Goal: Download file/media

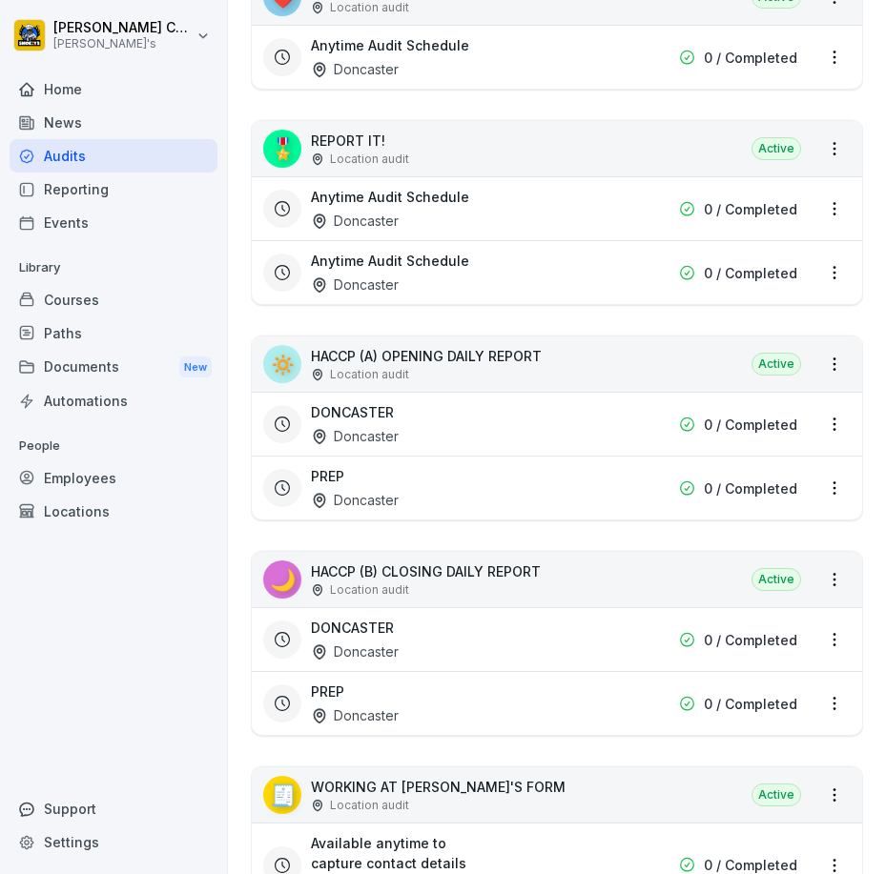
scroll to position [643, 0]
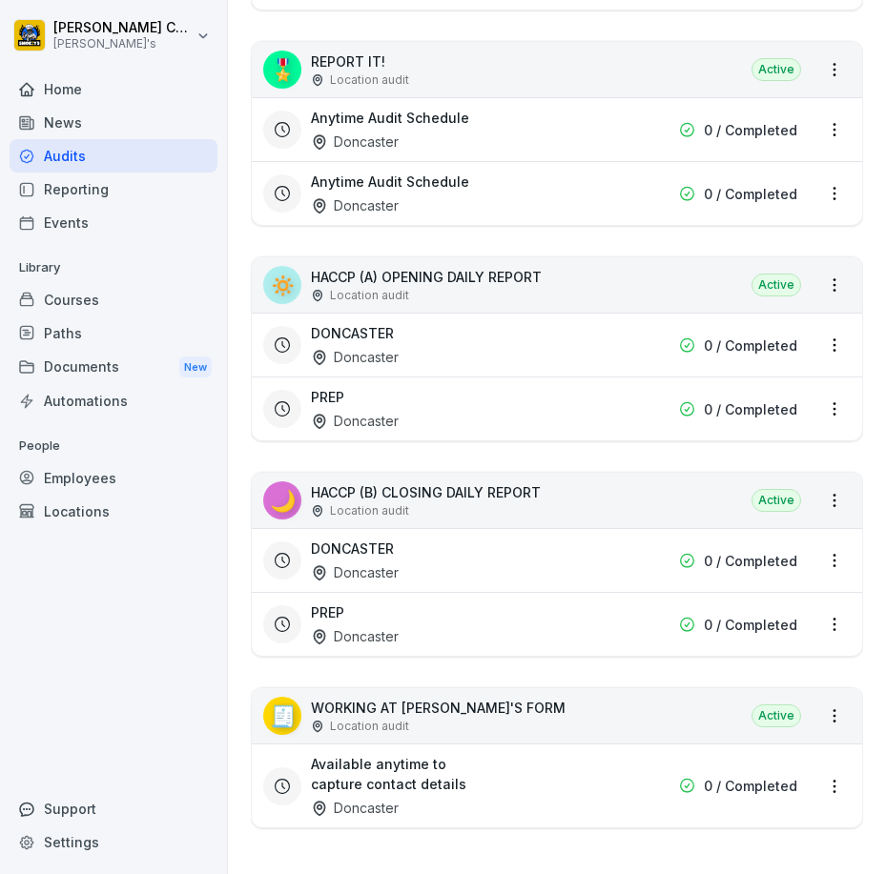
click at [398, 539] on div "DONCASTER Doncaster" at bounding box center [435, 561] width 248 height 44
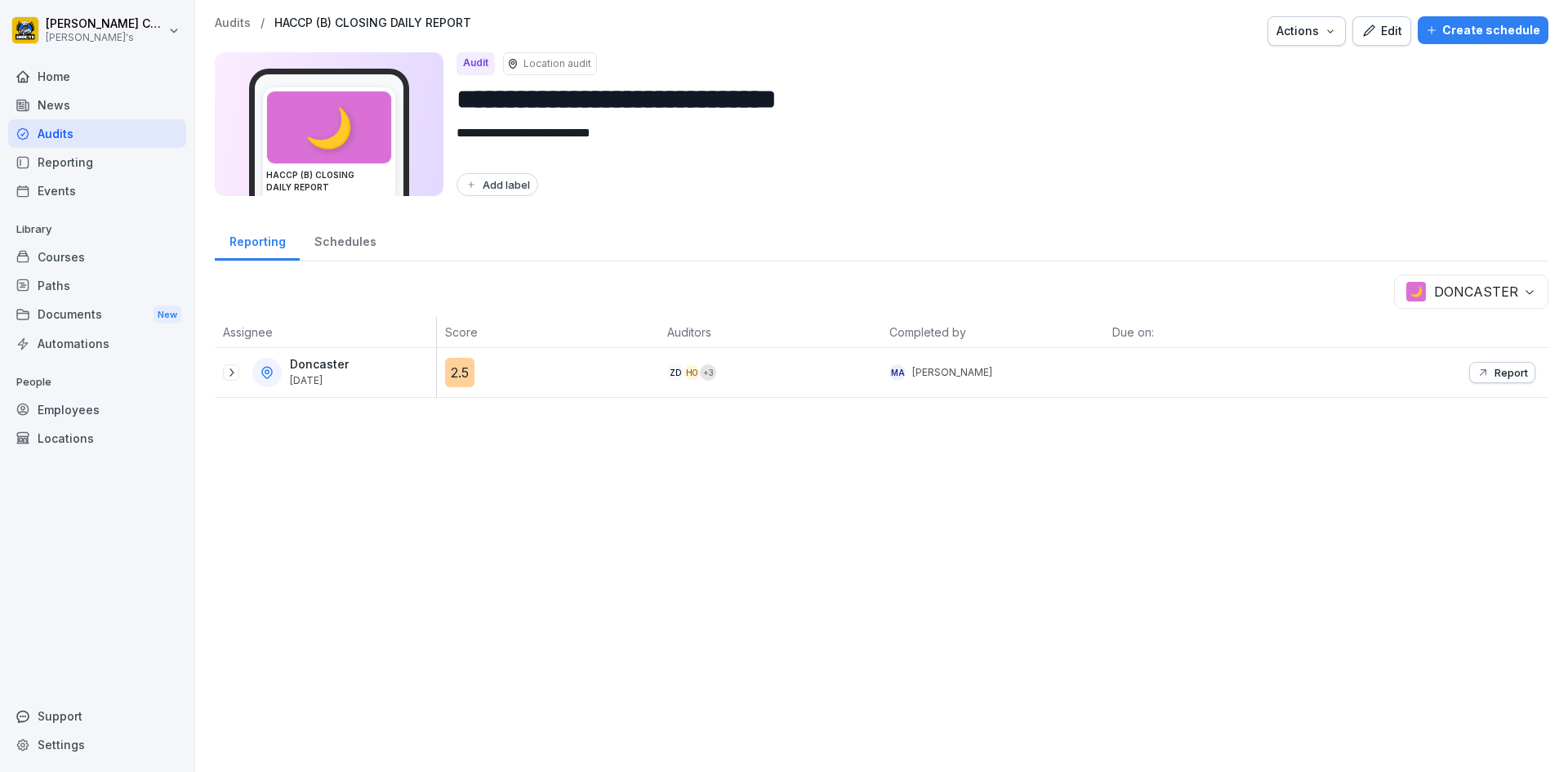
click at [758, 362] on button "Report" at bounding box center [1502, 372] width 66 height 21
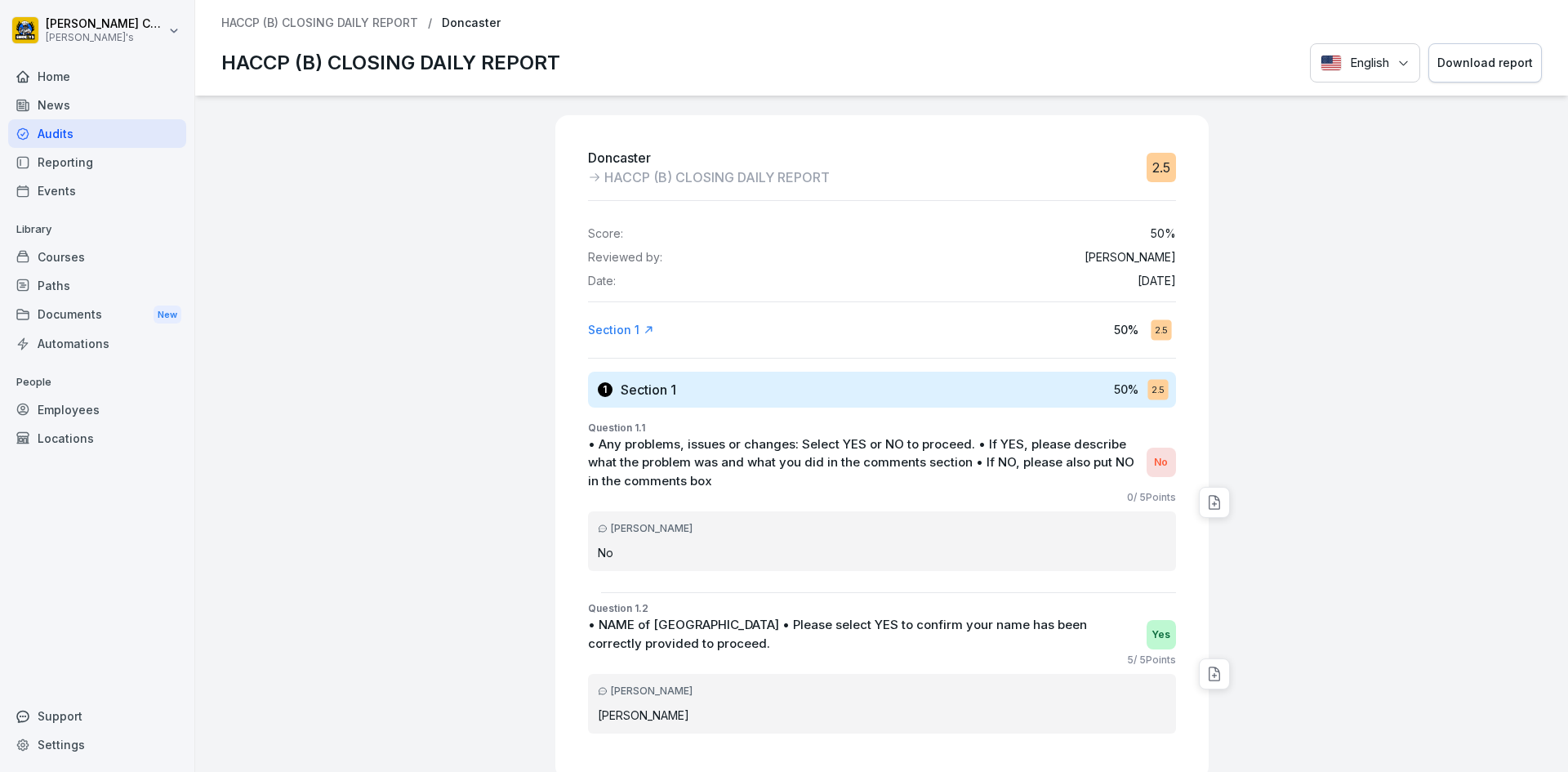
click at [758, 48] on button "Download report" at bounding box center [1485, 63] width 114 height 40
click at [120, 133] on div "Audits" at bounding box center [98, 133] width 178 height 28
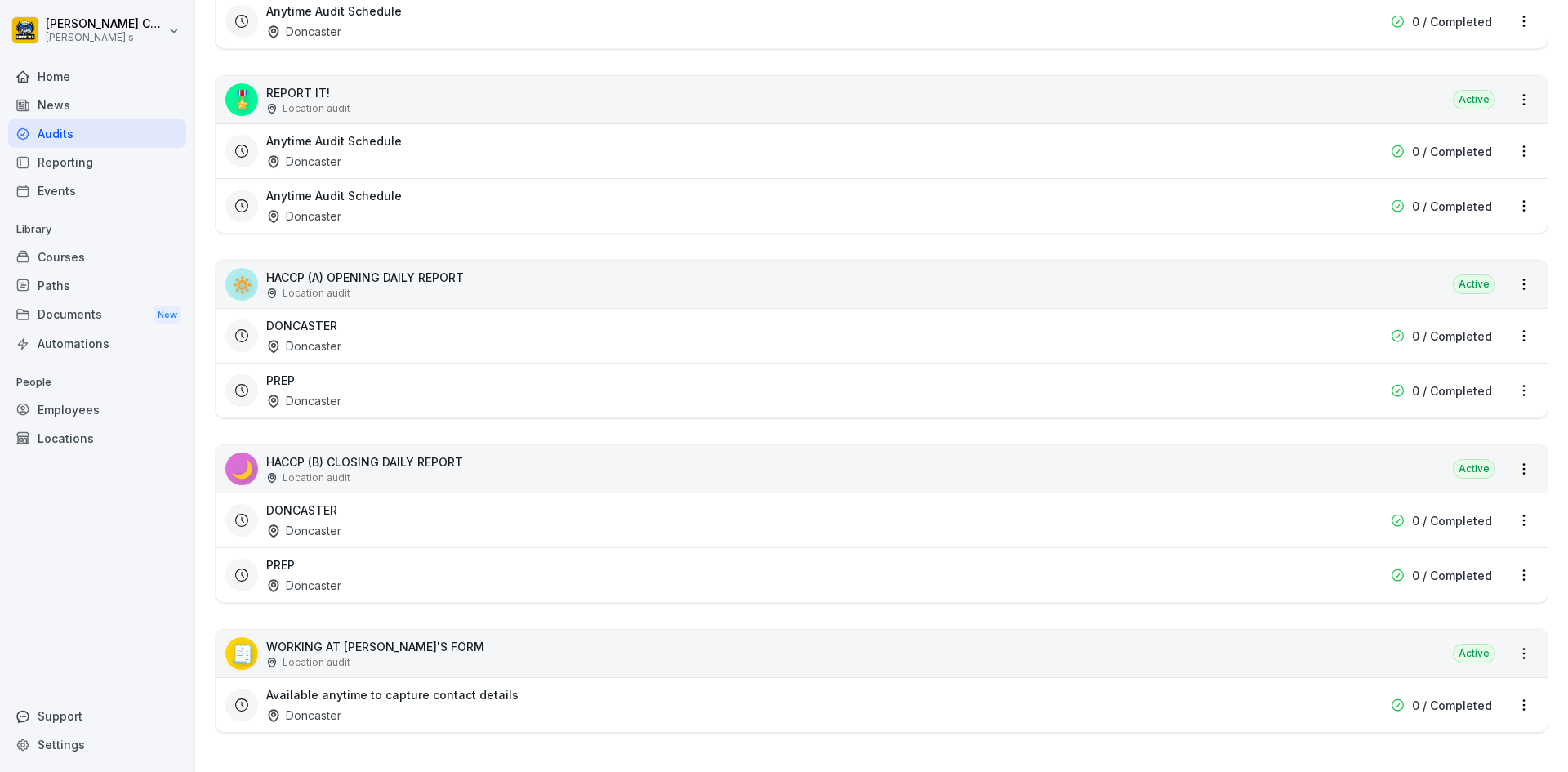
scroll to position [512, 0]
click at [416, 567] on div "PREP Doncaster" at bounding box center [777, 575] width 1022 height 38
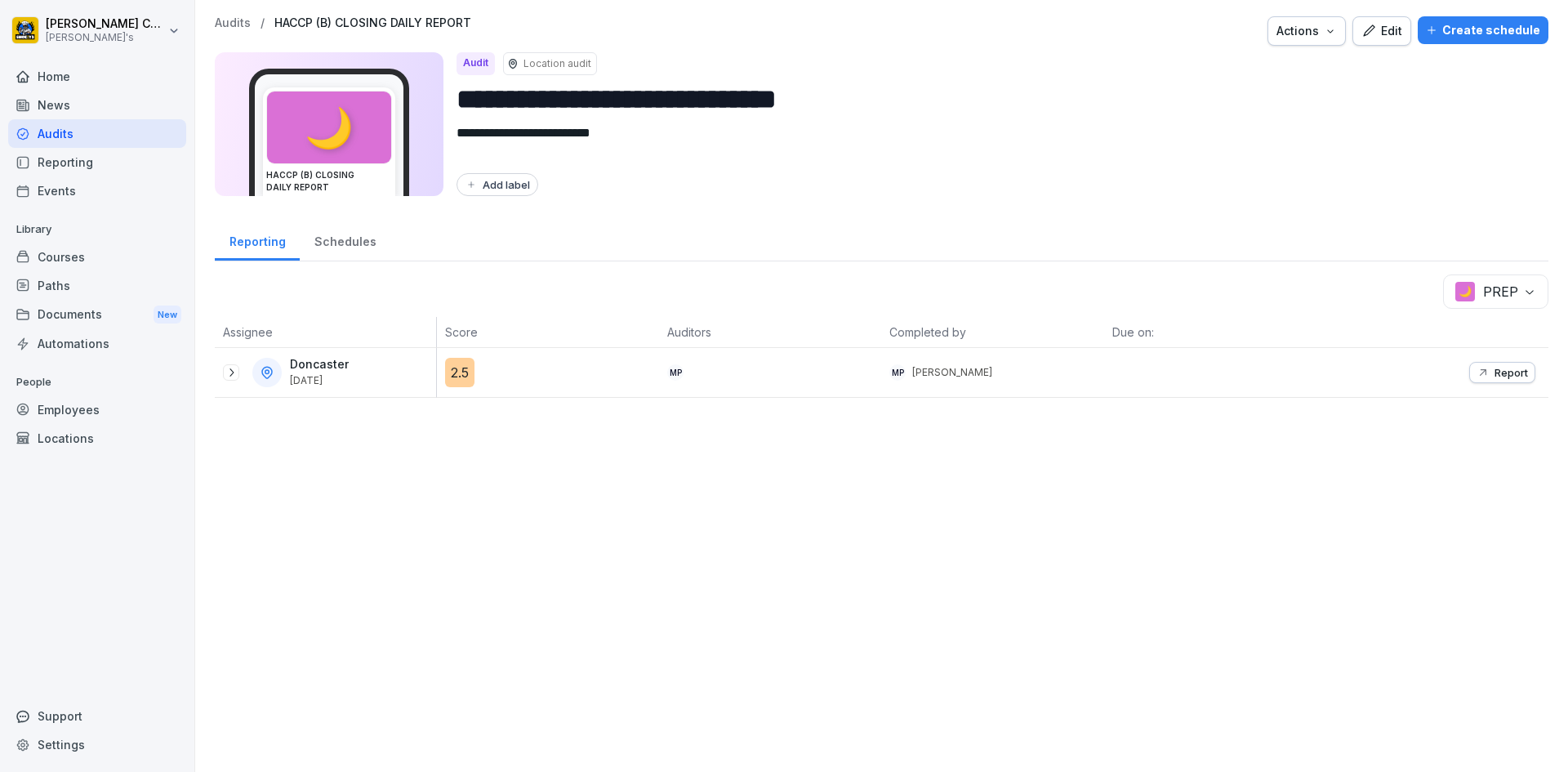
click at [758, 380] on button "Report" at bounding box center [1502, 372] width 66 height 21
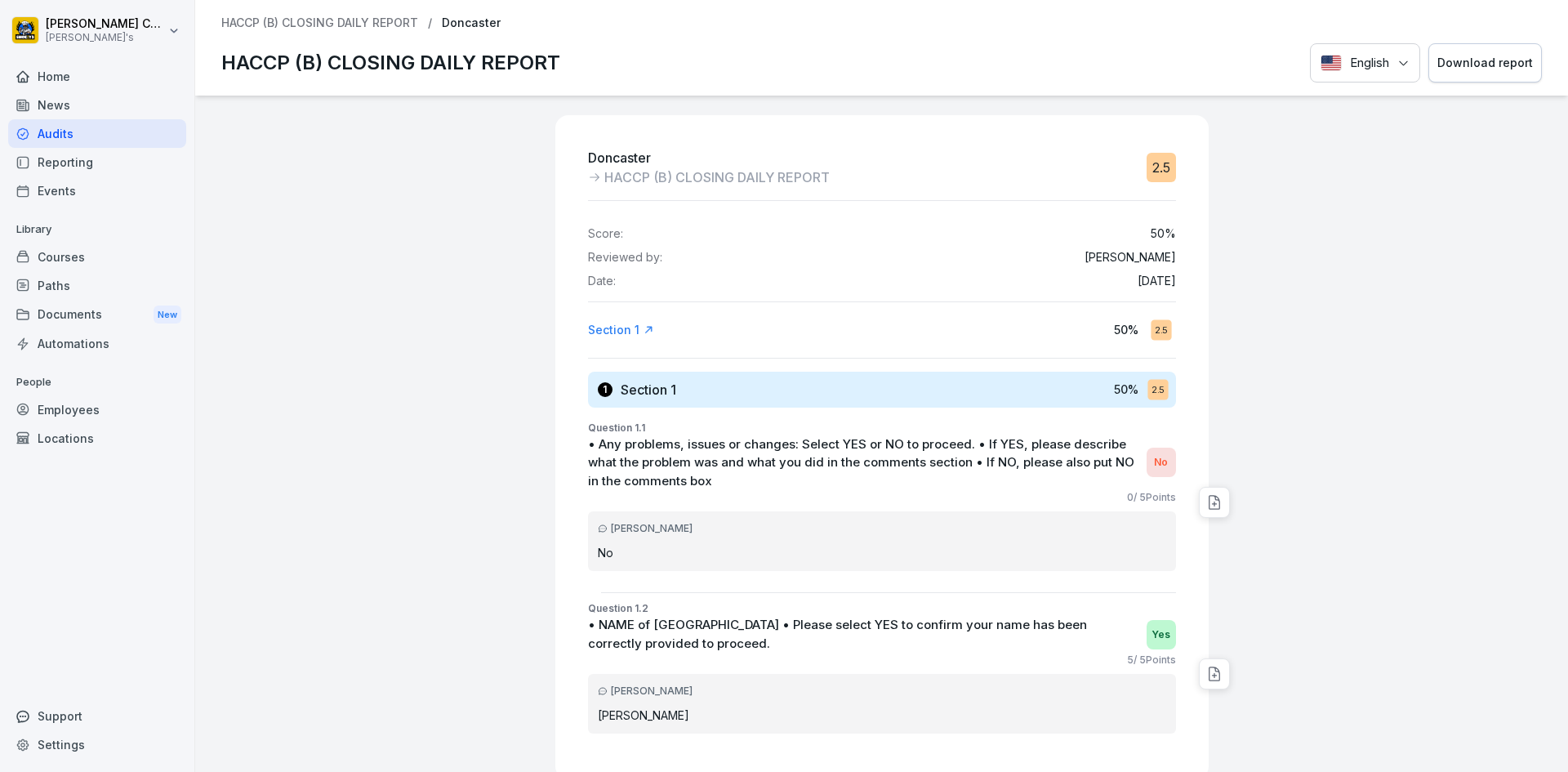
click at [758, 70] on div "Download report" at bounding box center [1486, 63] width 96 height 18
click at [106, 140] on div "Audits" at bounding box center [98, 133] width 178 height 28
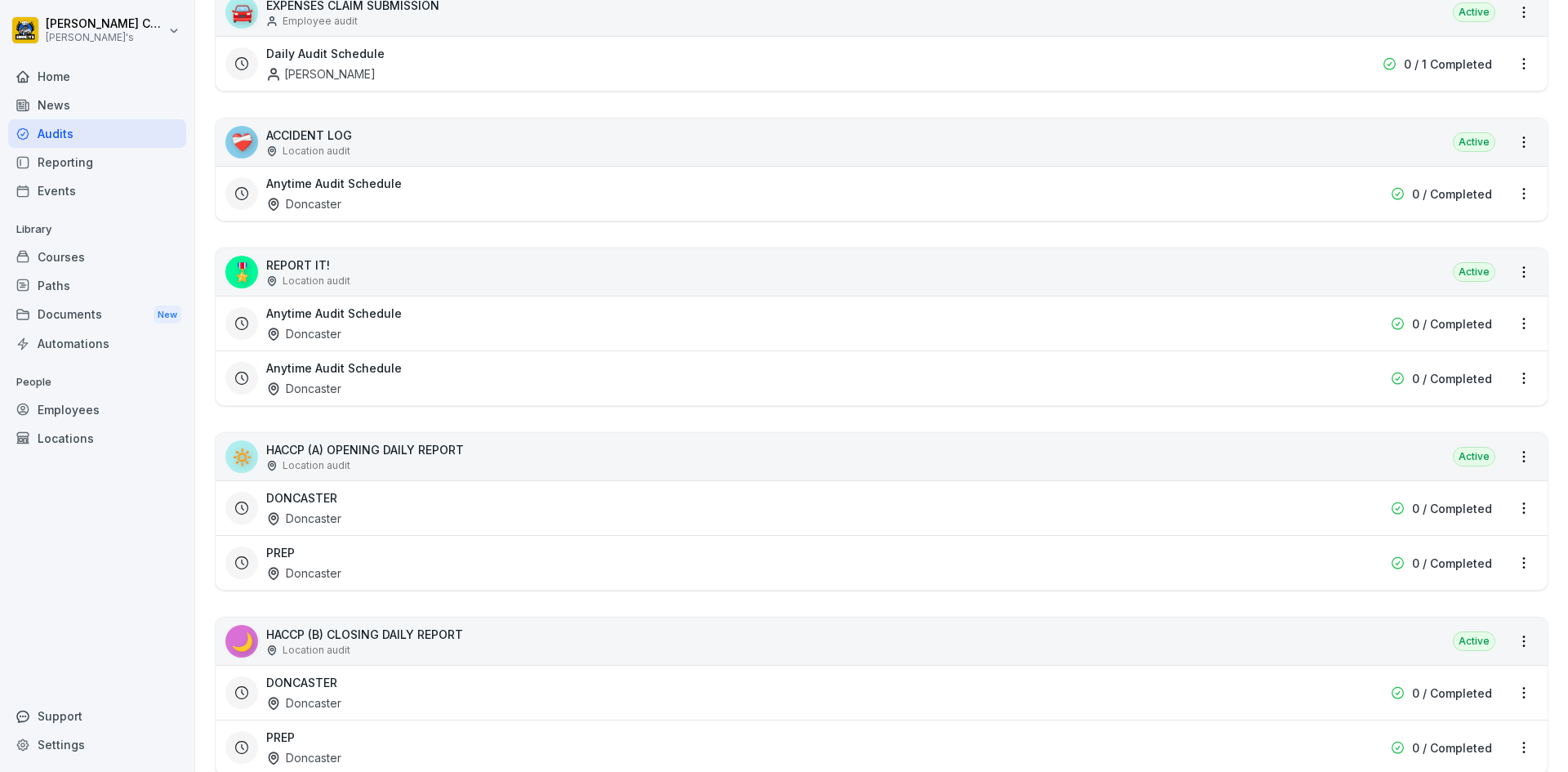
scroll to position [409, 0]
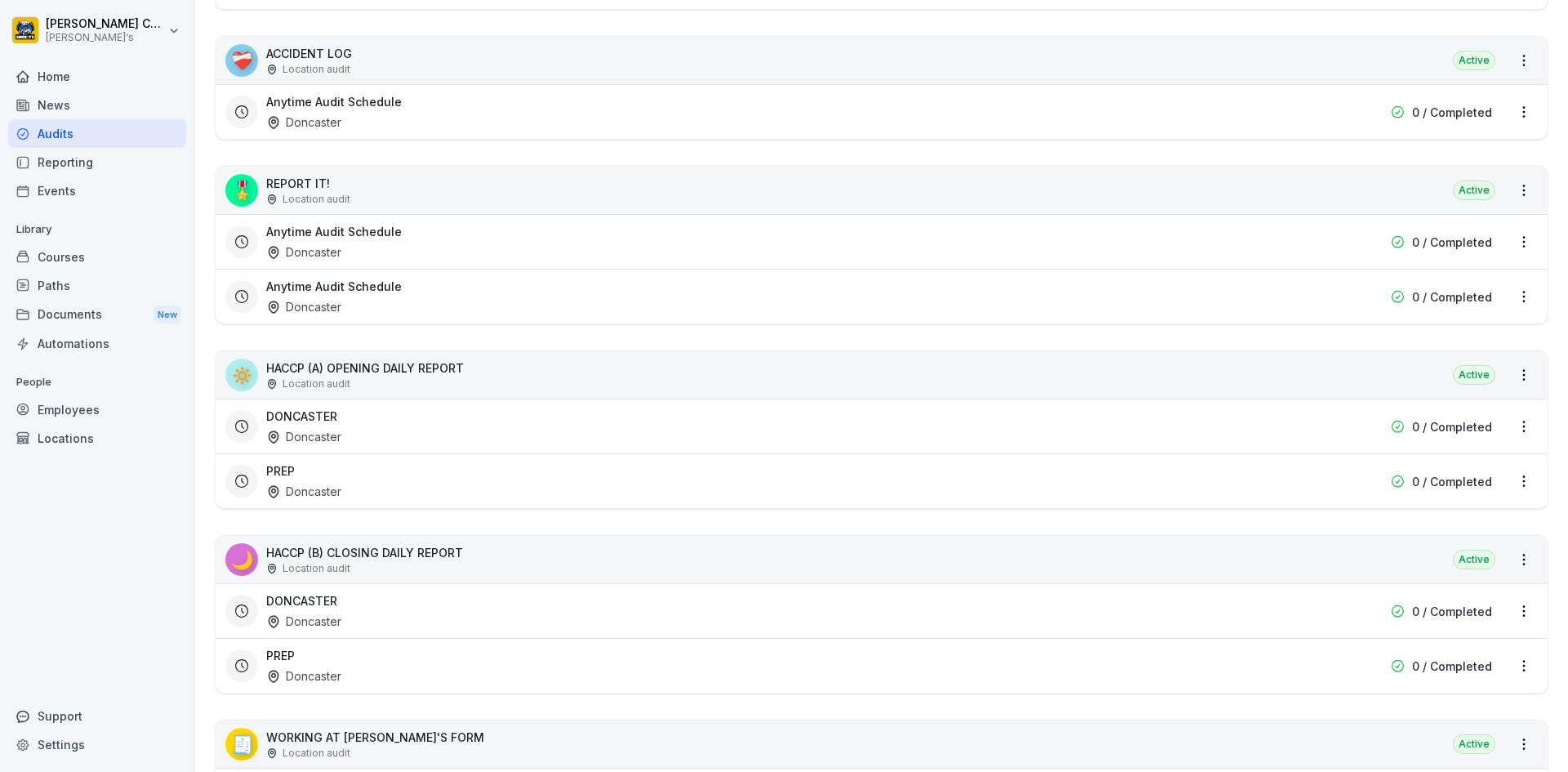
click at [528, 434] on div "DONCASTER Doncaster" at bounding box center [777, 427] width 1022 height 38
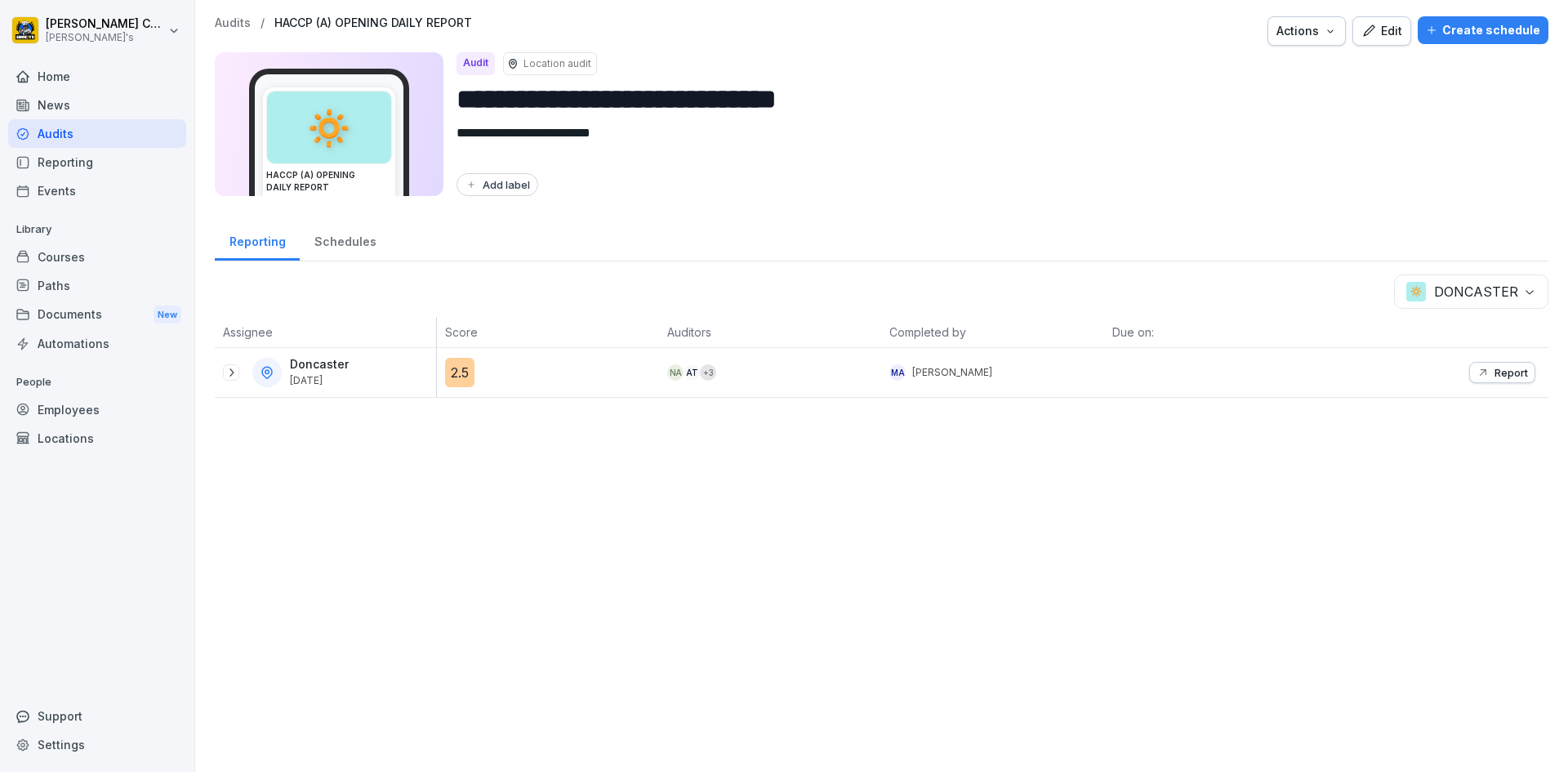
click at [758, 368] on p "Report" at bounding box center [1511, 372] width 33 height 13
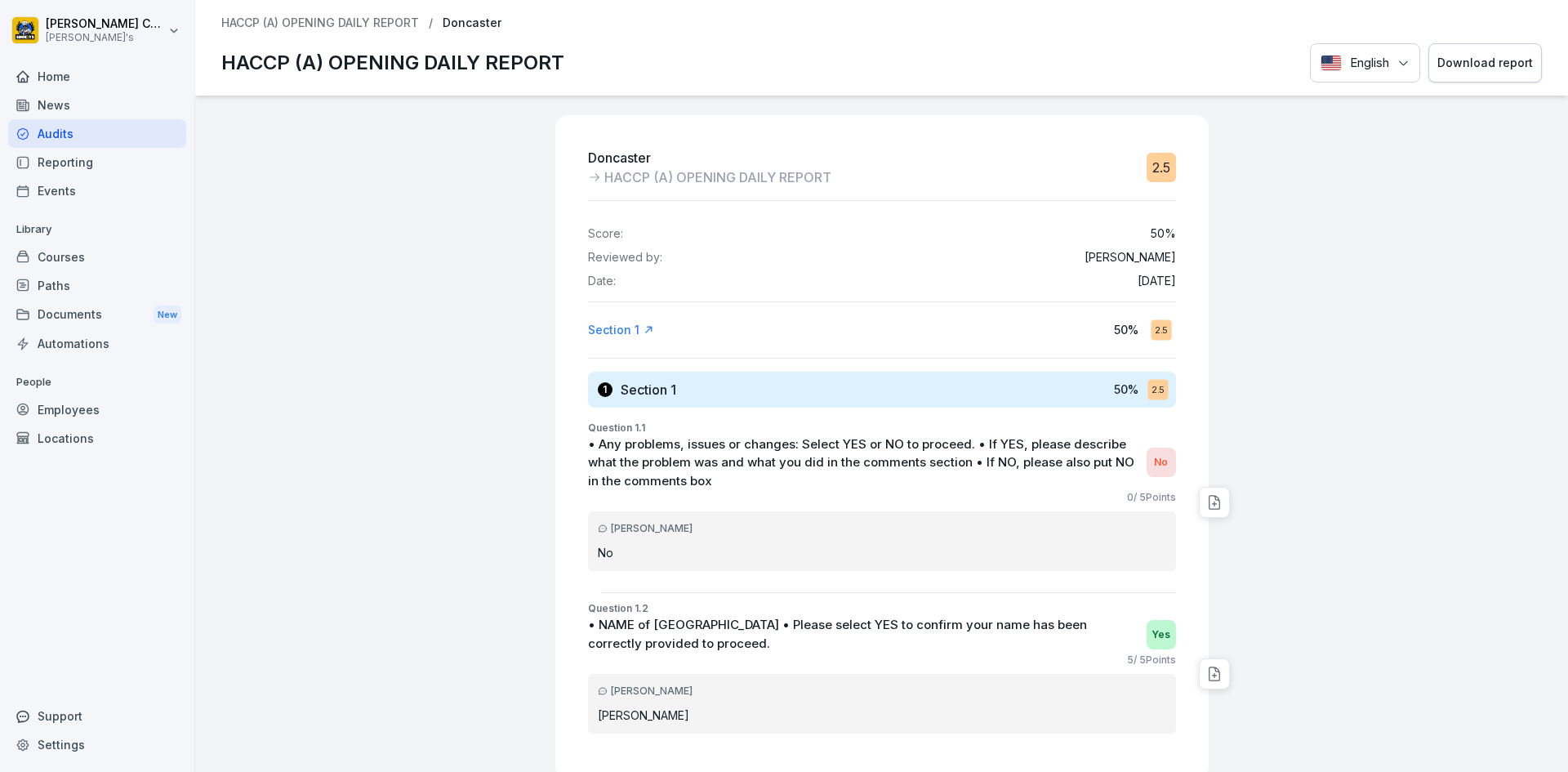
click at [758, 73] on button "Download report" at bounding box center [1485, 63] width 114 height 40
click at [87, 135] on div "Audits" at bounding box center [98, 133] width 178 height 28
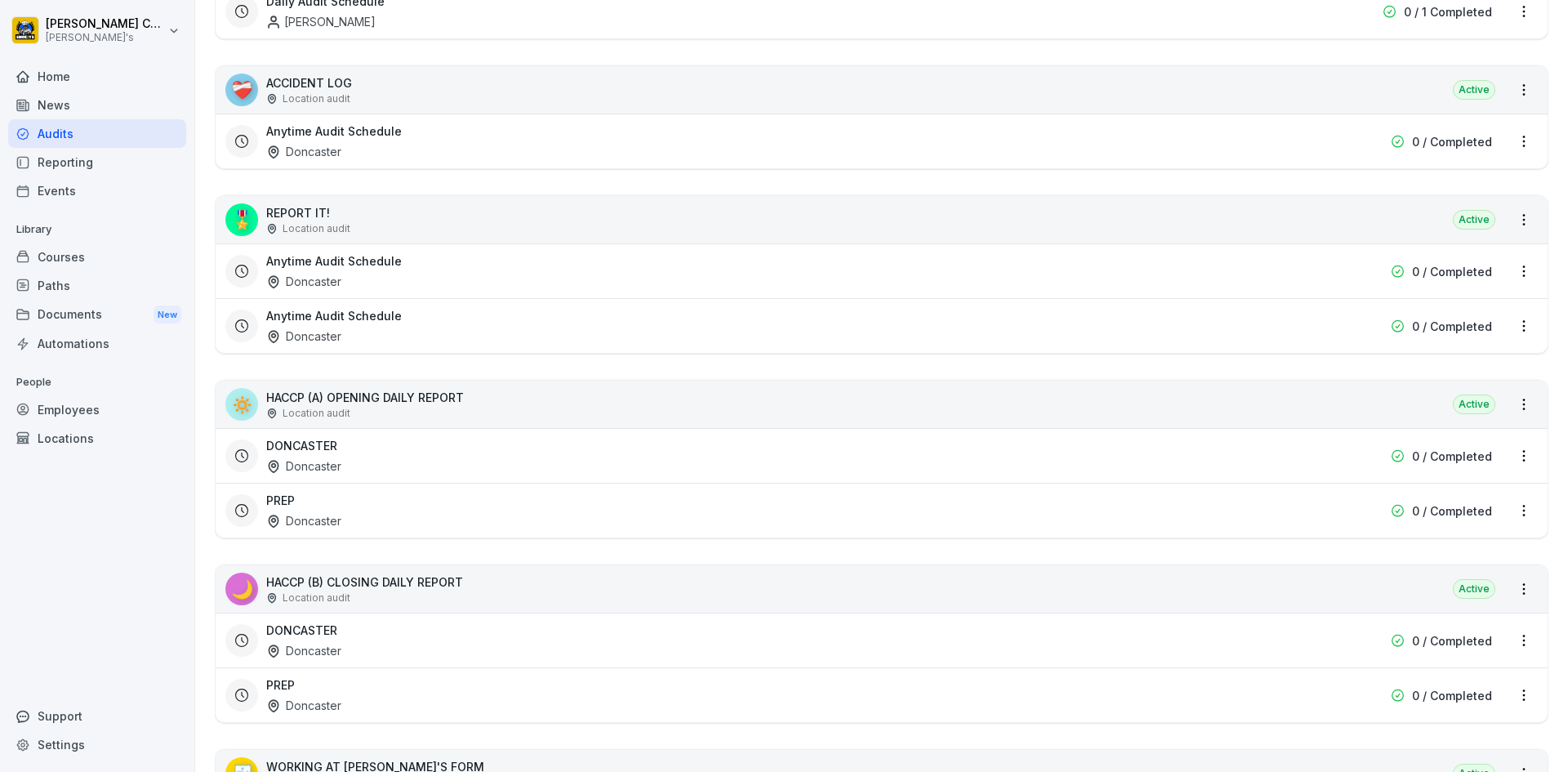
scroll to position [409, 0]
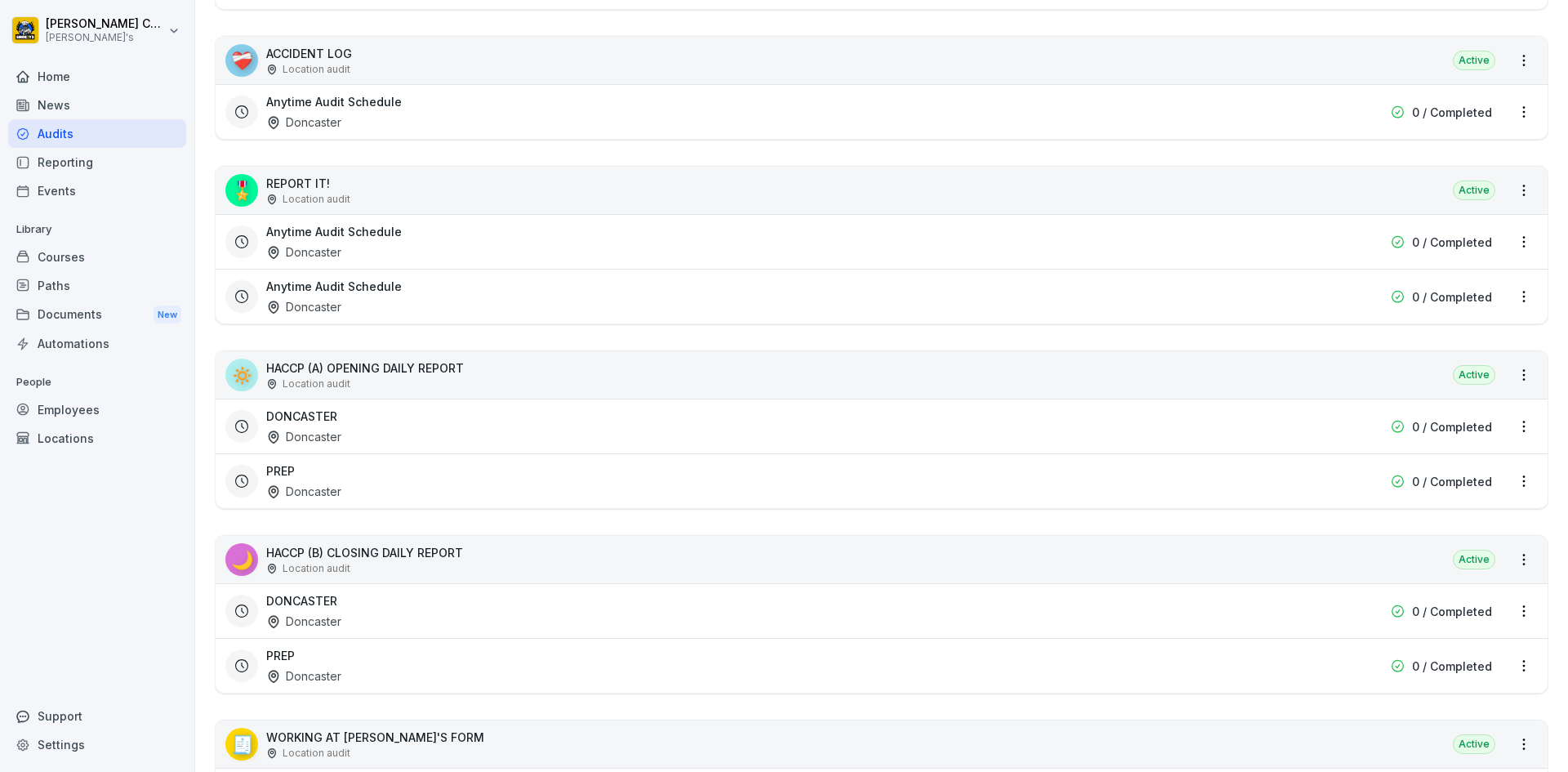
click at [507, 488] on div "PREP Doncaster" at bounding box center [777, 482] width 1022 height 38
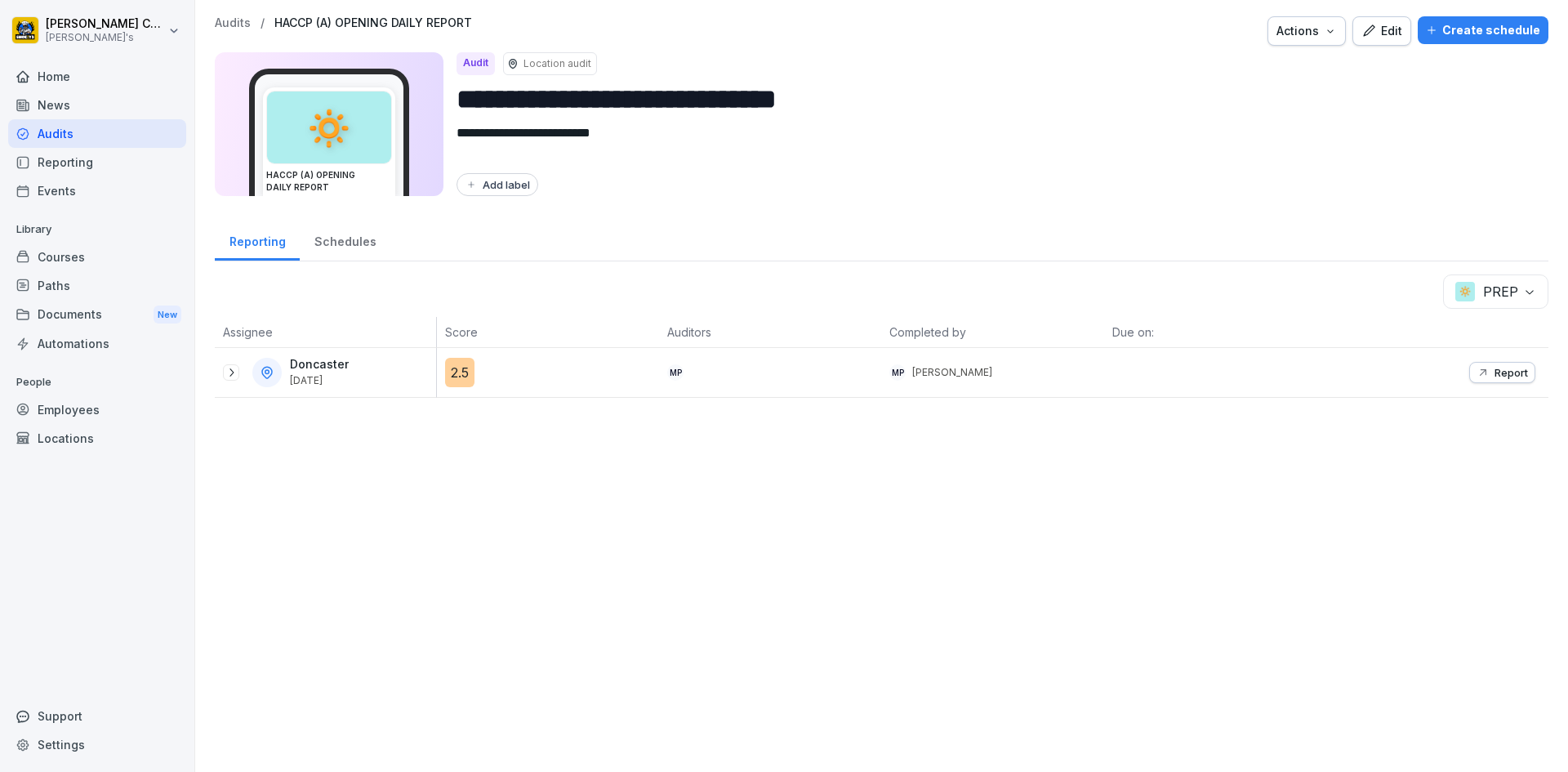
click at [758, 376] on icon "button" at bounding box center [1483, 372] width 13 height 13
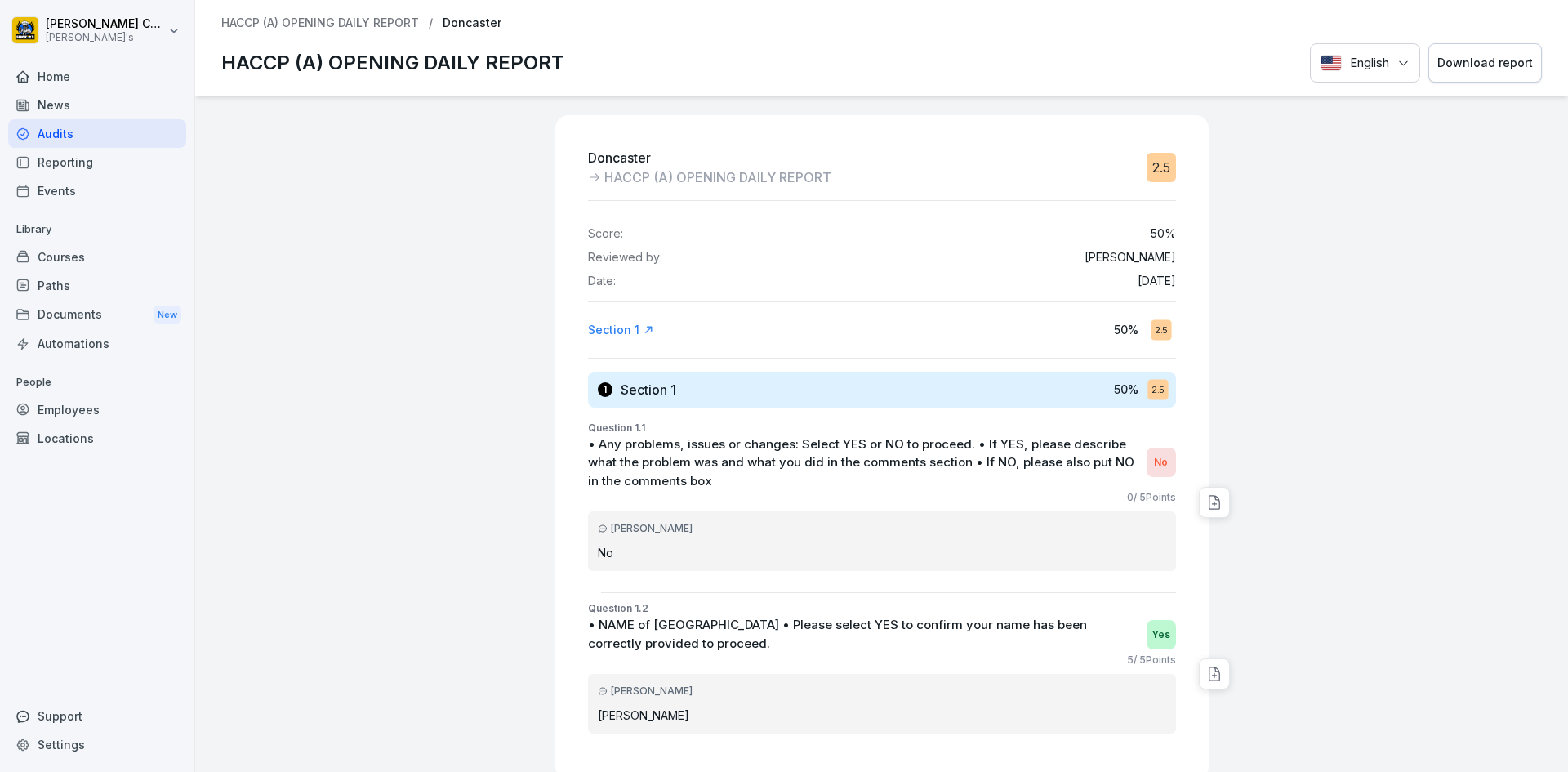
click at [758, 74] on button "Download report" at bounding box center [1485, 63] width 114 height 40
click at [111, 129] on div "Audits" at bounding box center [98, 133] width 178 height 28
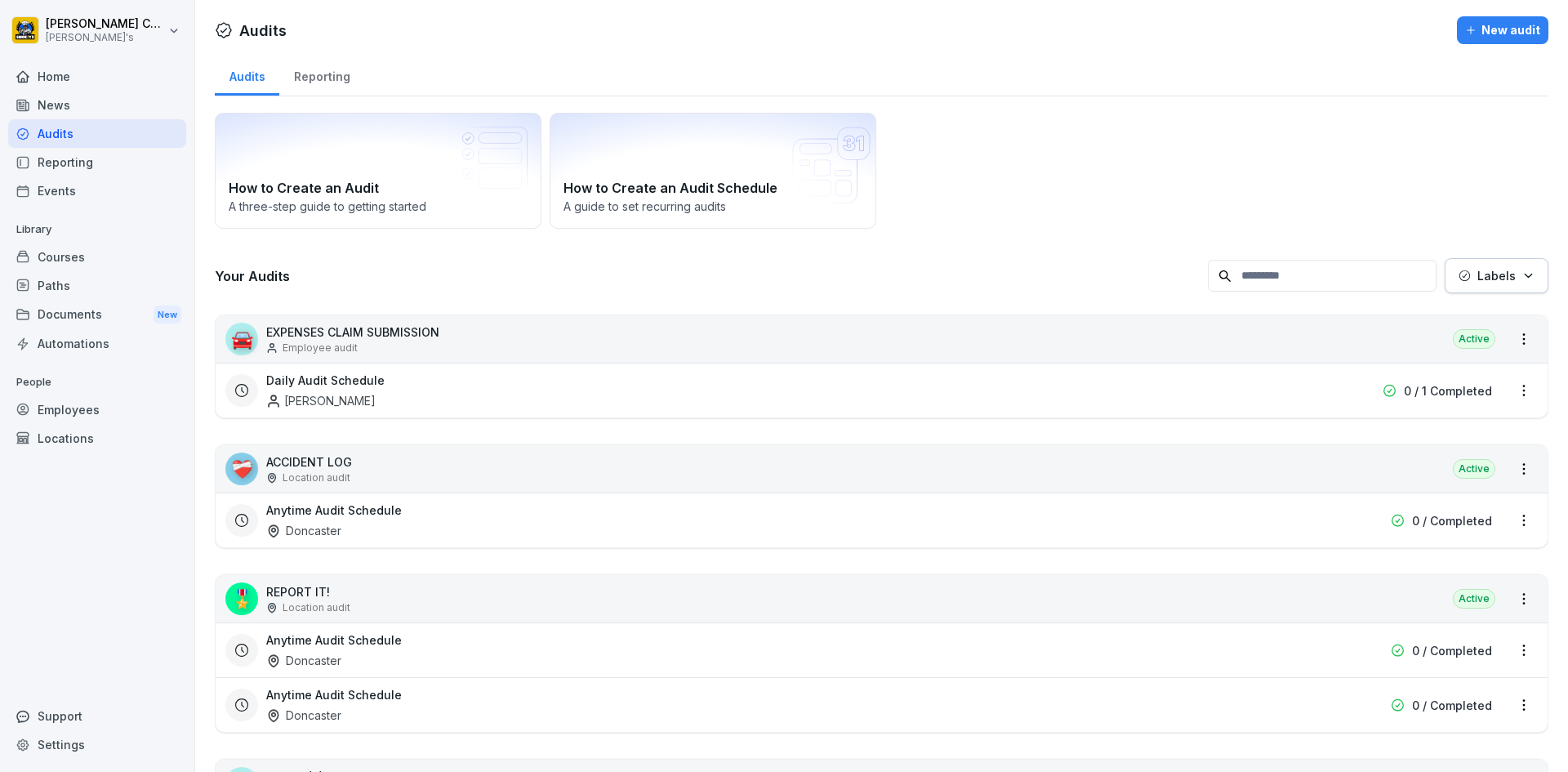
scroll to position [245, 0]
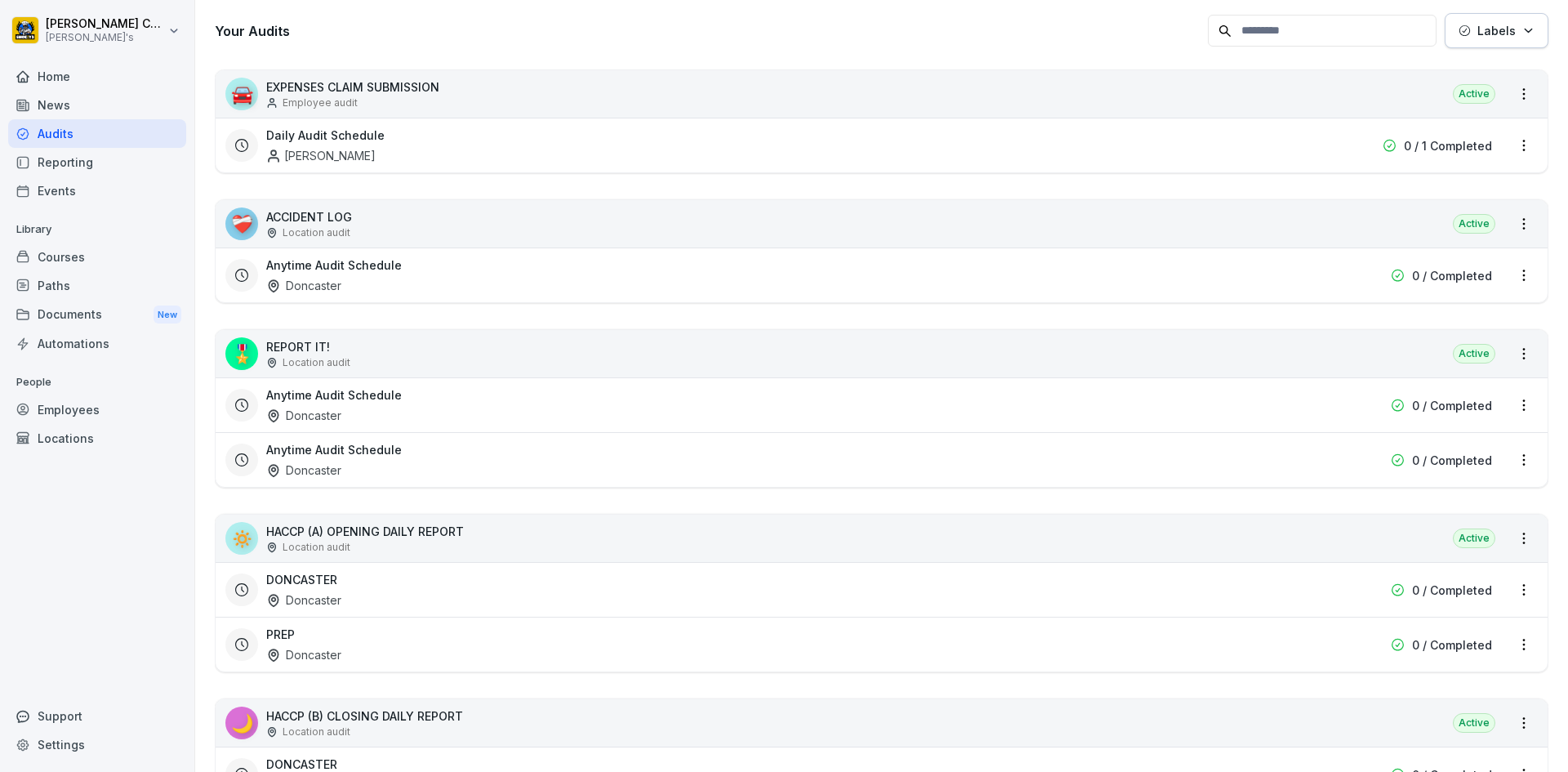
click at [436, 581] on div "DONCASTER Doncaster" at bounding box center [777, 589] width 1022 height 38
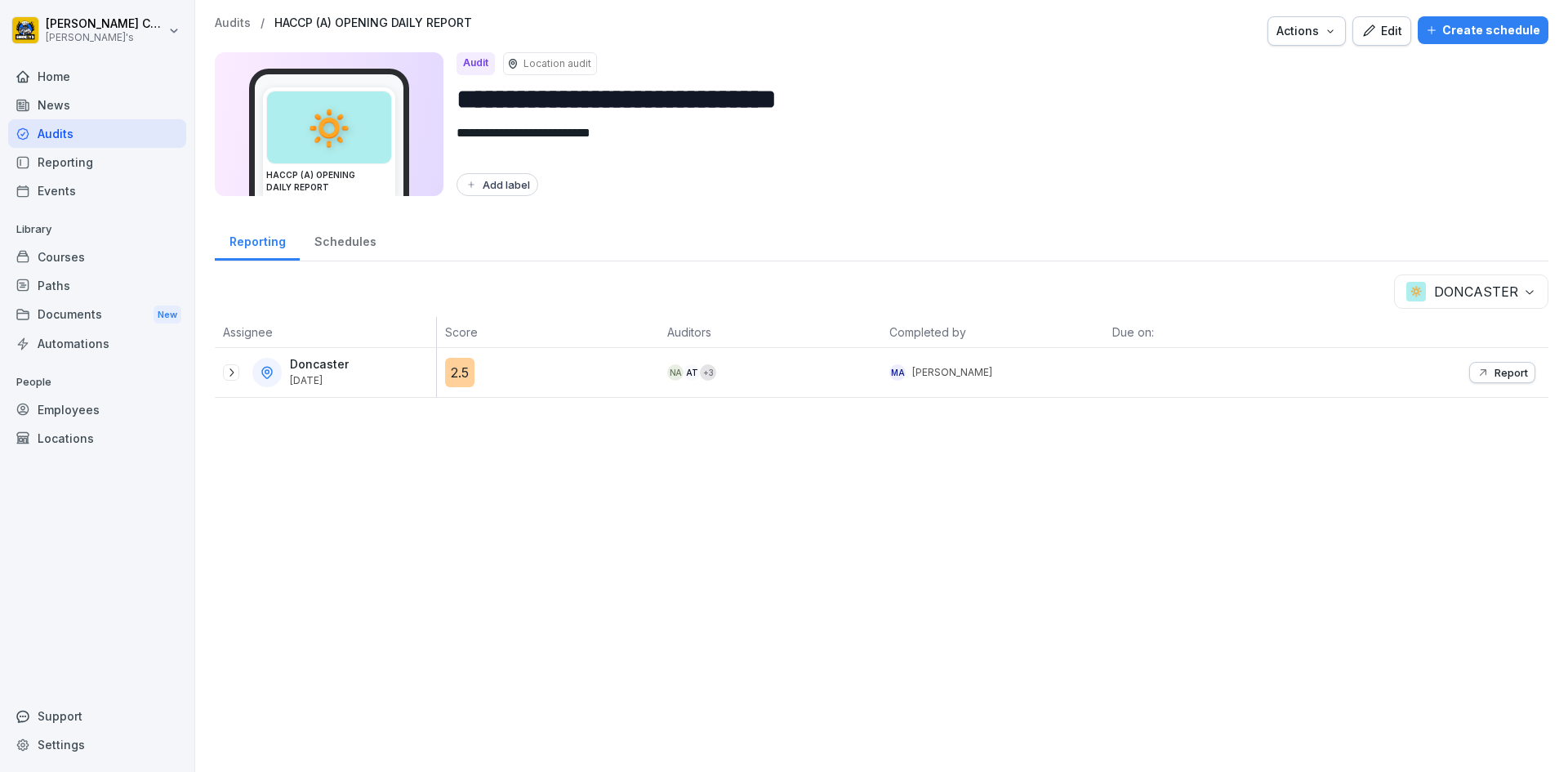
click at [228, 372] on icon at bounding box center [230, 372] width 13 height 13
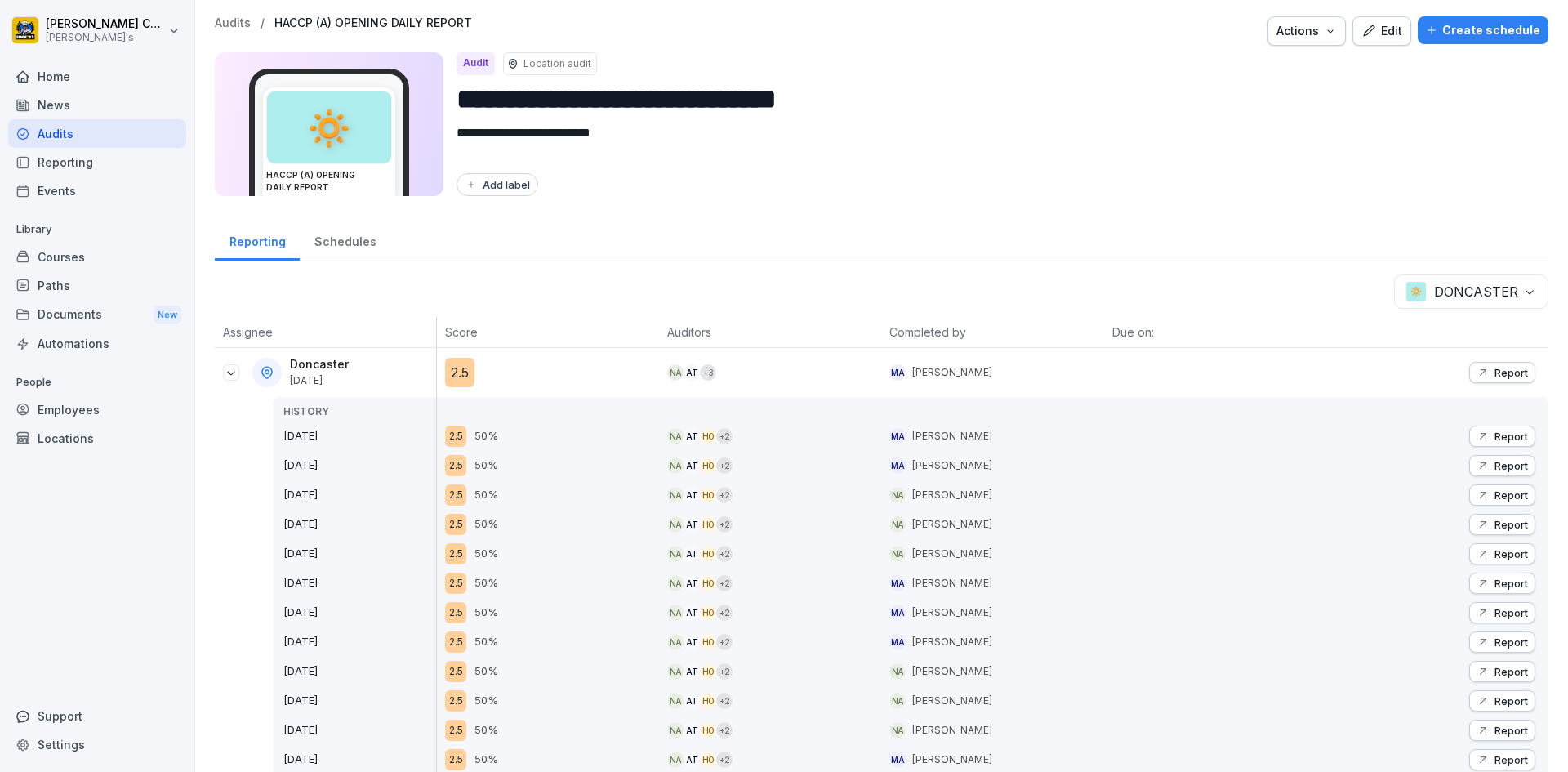
click at [758, 435] on p "Report" at bounding box center [1511, 435] width 33 height 13
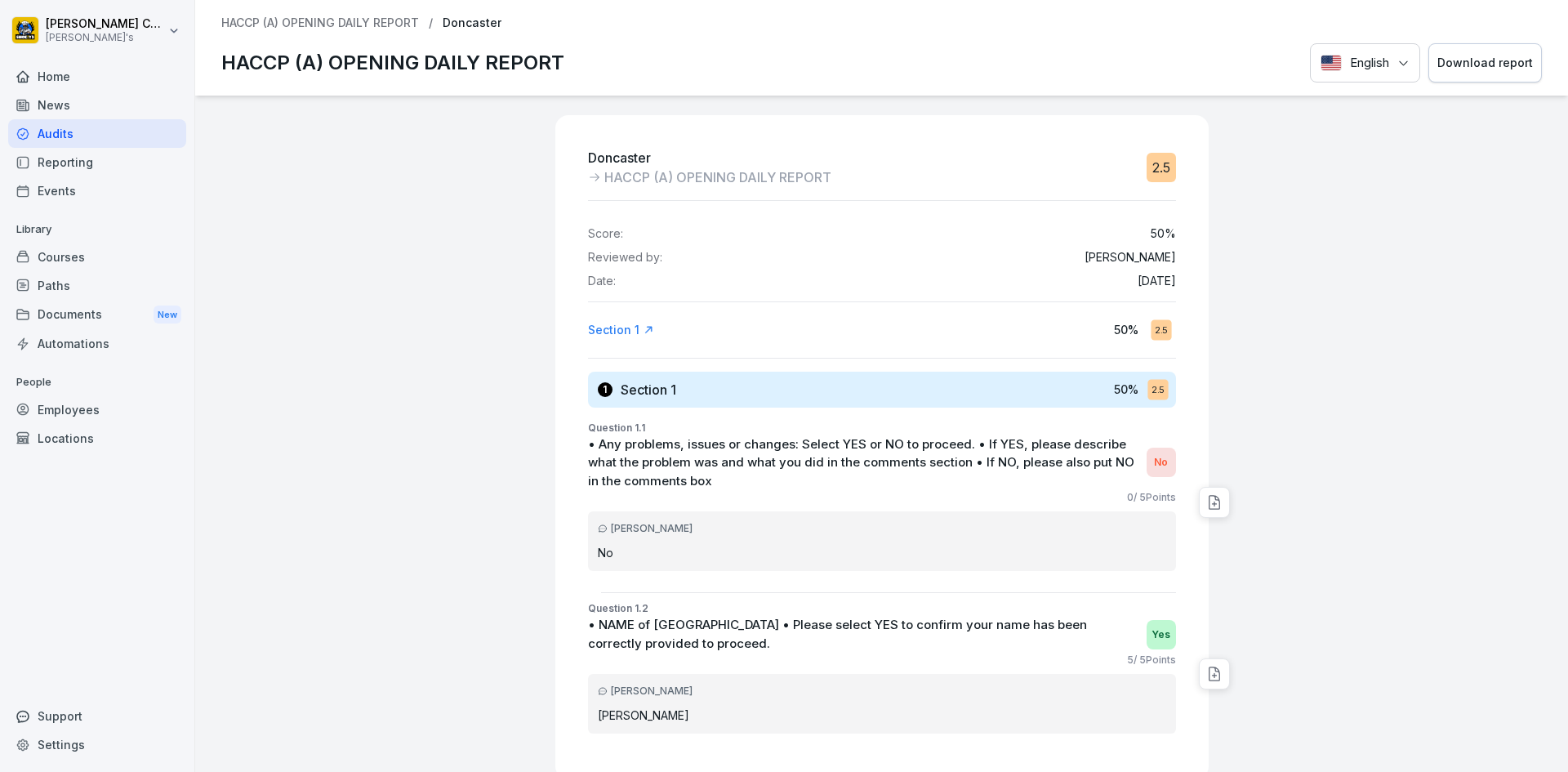
click at [758, 54] on div "Download report" at bounding box center [1486, 63] width 96 height 18
